Goal: Complete application form

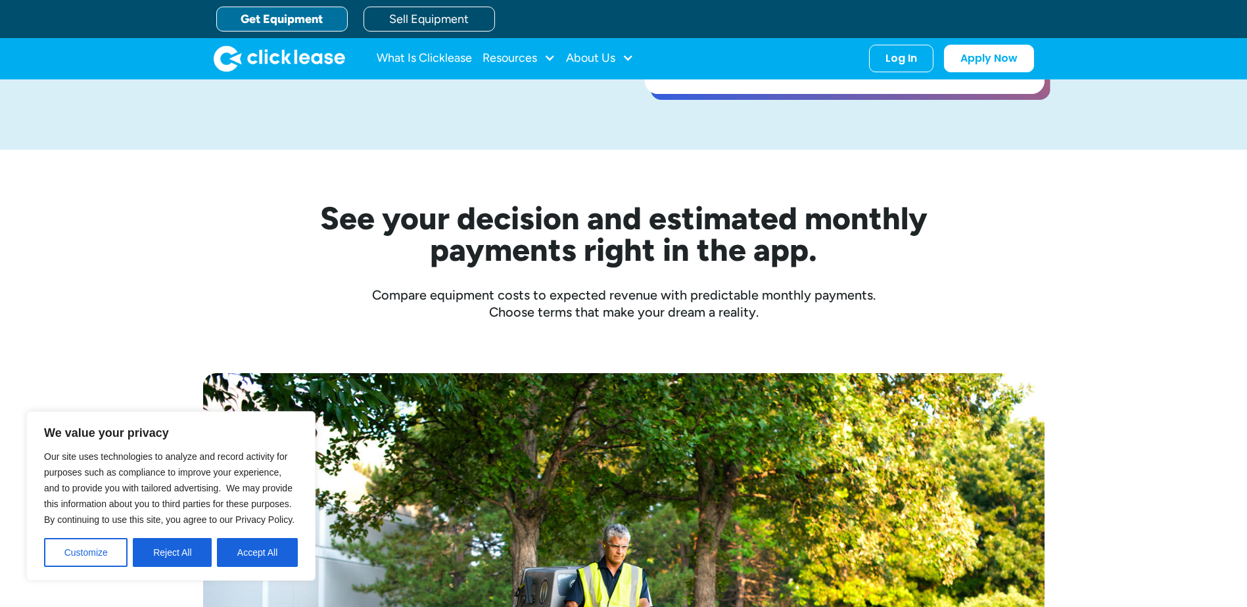
scroll to position [131, 0]
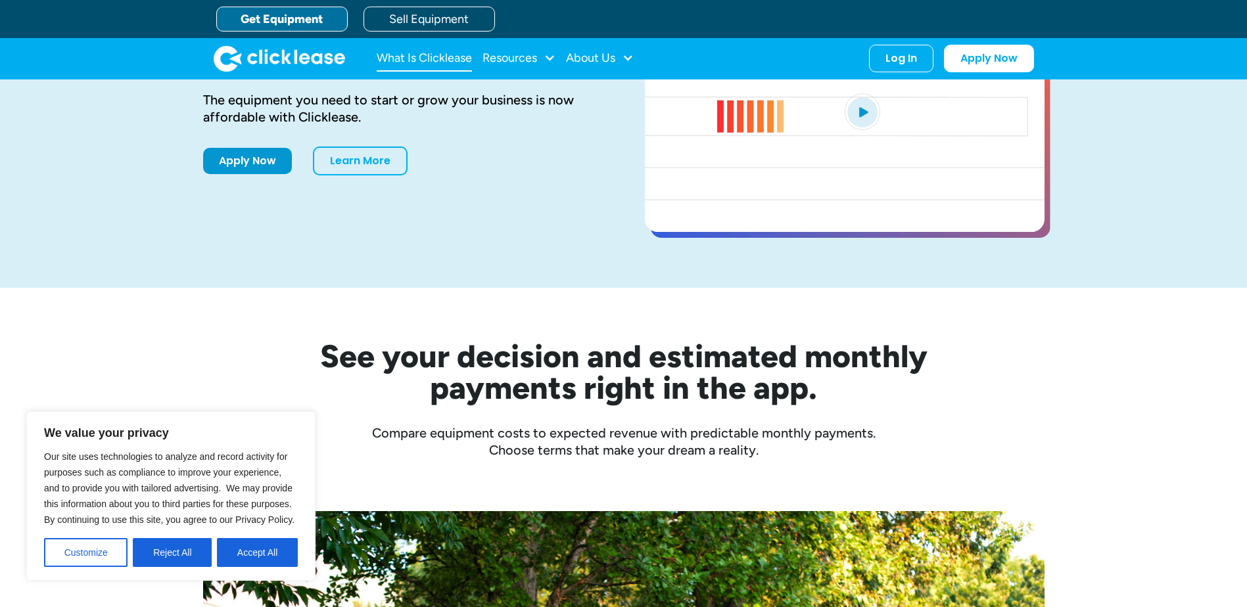
click at [460, 55] on link "What Is Clicklease" at bounding box center [424, 58] width 95 height 26
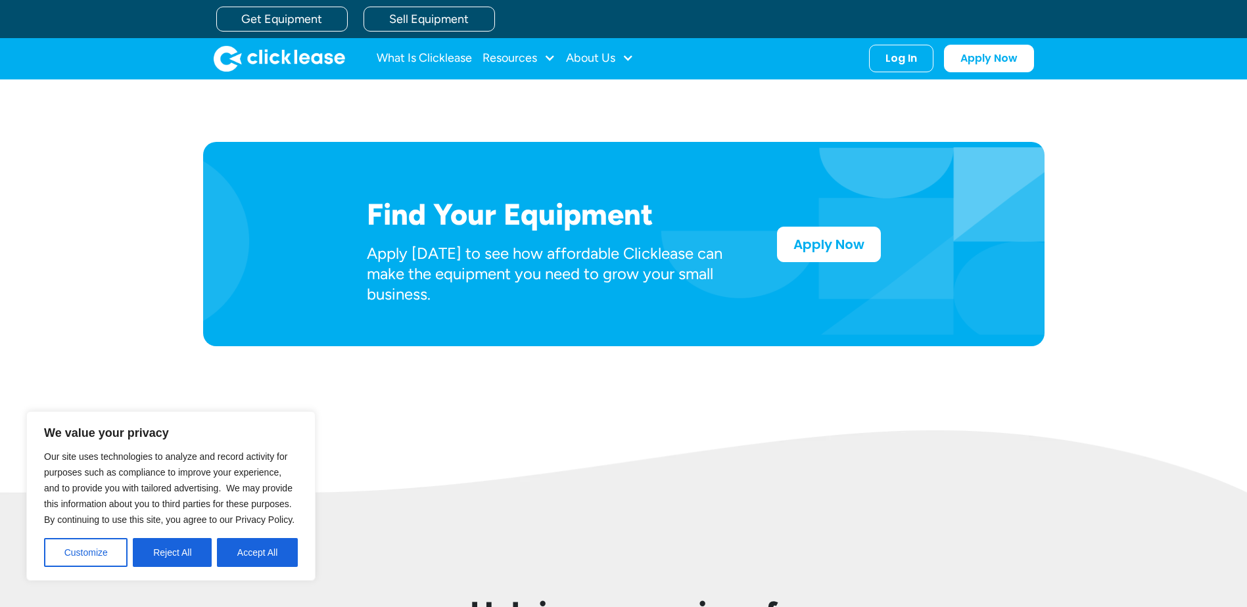
scroll to position [592, 0]
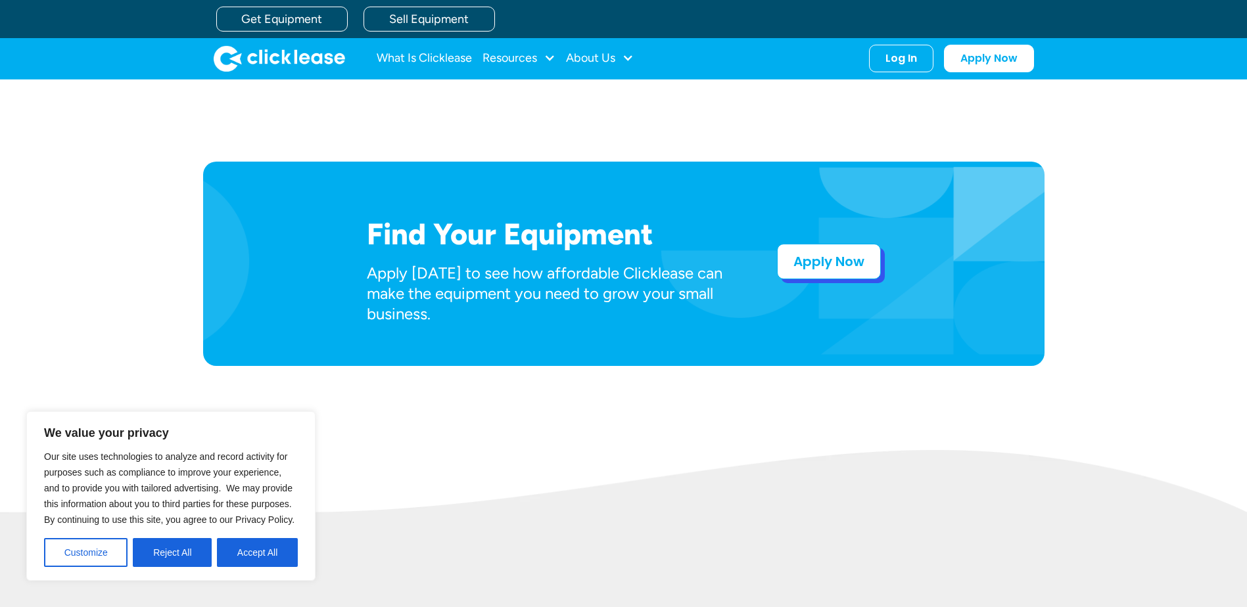
click at [824, 273] on link "Apply Now" at bounding box center [829, 261] width 104 height 35
